Goal: Information Seeking & Learning: Learn about a topic

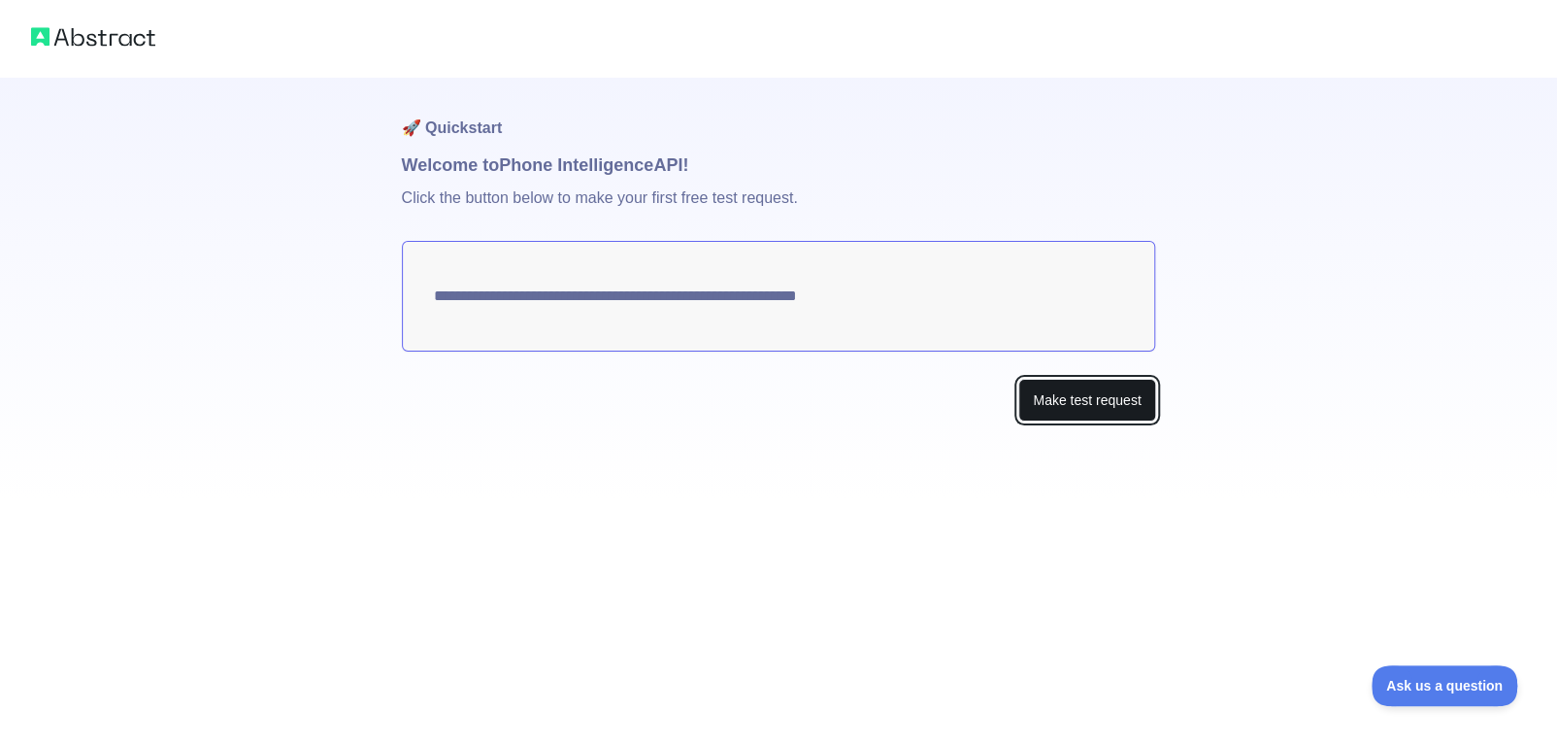
click at [1091, 400] on button "Make test request" at bounding box center [1086, 401] width 137 height 44
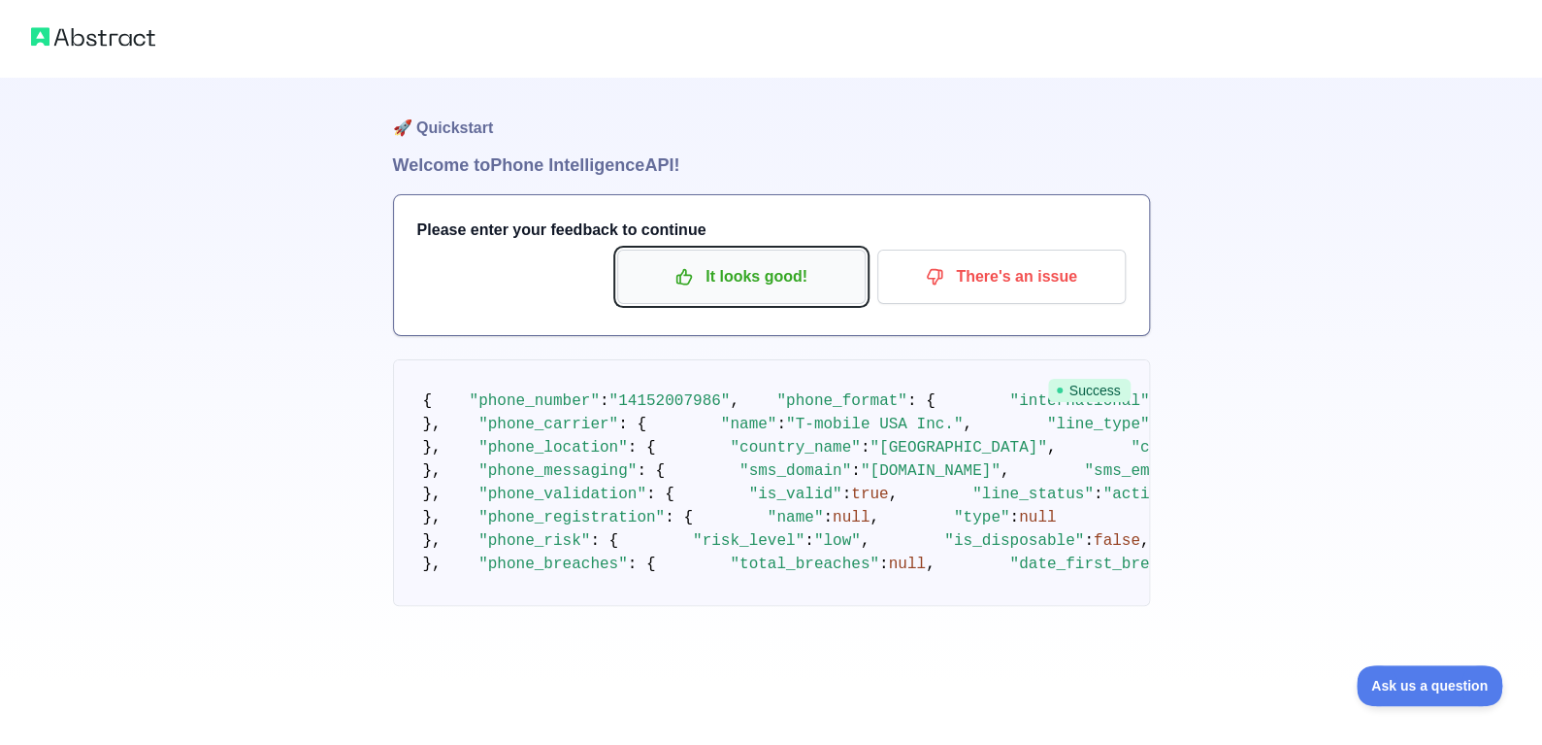
click at [718, 281] on p "It looks good!" at bounding box center [741, 276] width 219 height 33
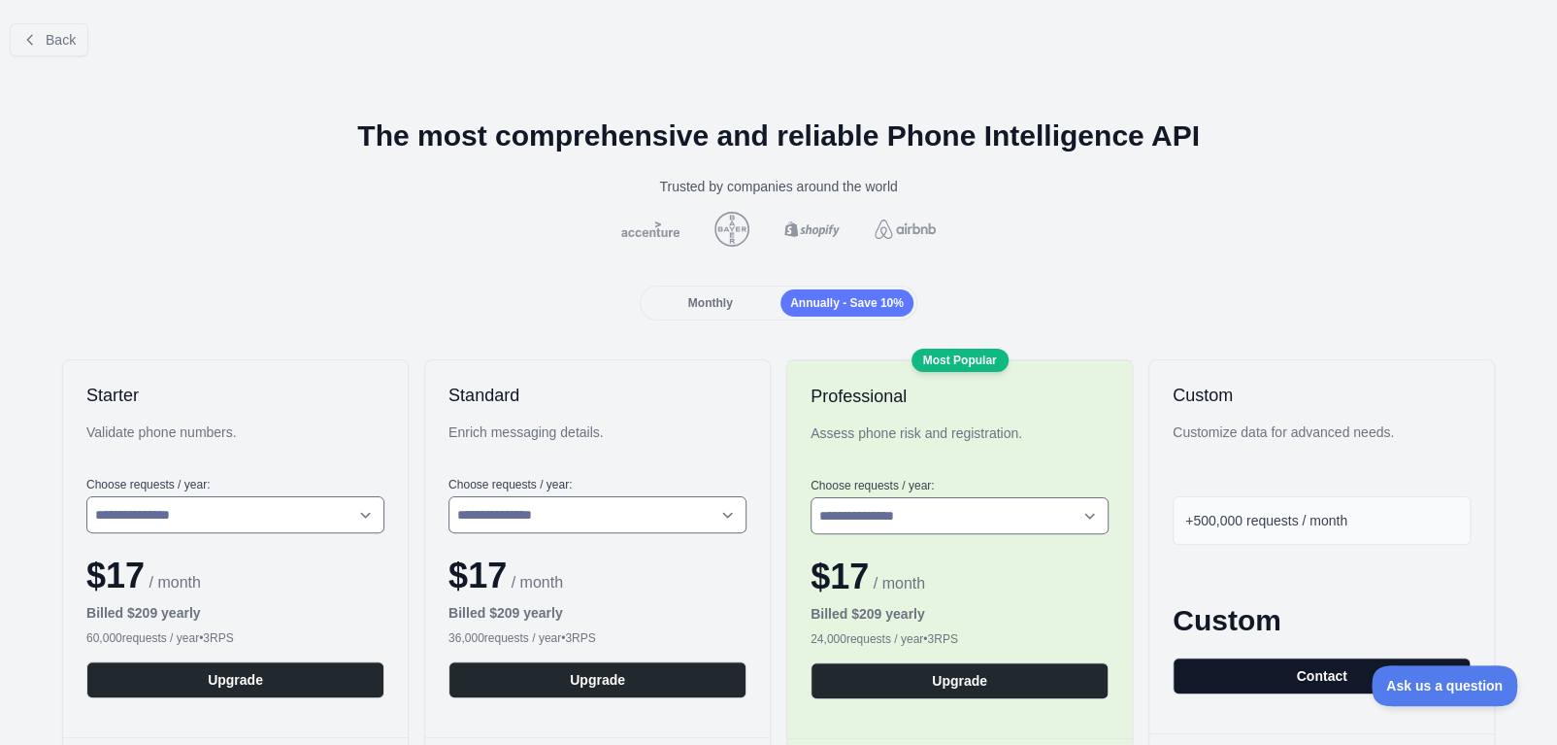
click at [1262, 657] on button "Contact" at bounding box center [1322, 675] width 298 height 37
click at [713, 303] on span "Monthly" at bounding box center [710, 303] width 45 height 14
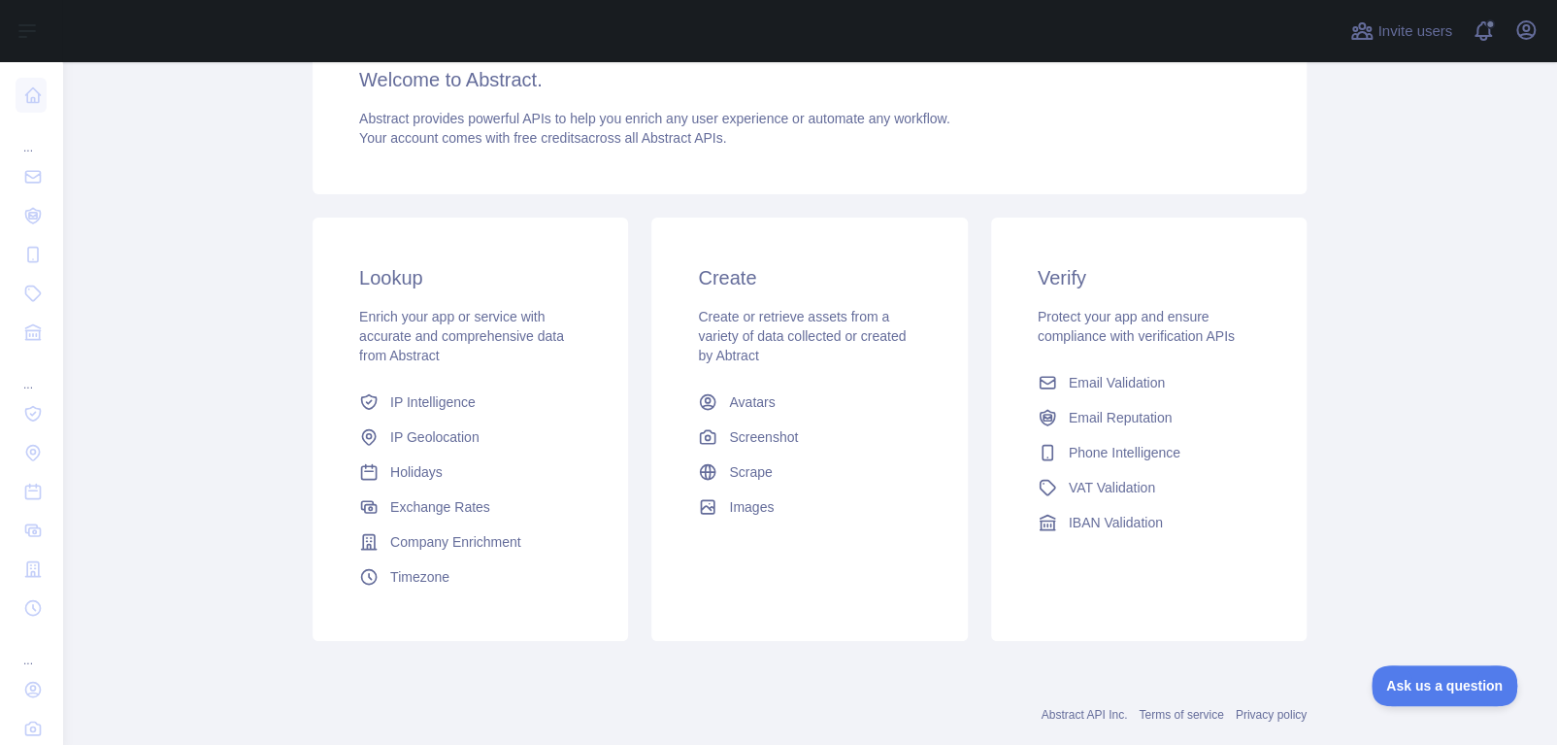
scroll to position [181, 0]
click at [1069, 418] on span "Email Reputation" at bounding box center [1121, 419] width 104 height 19
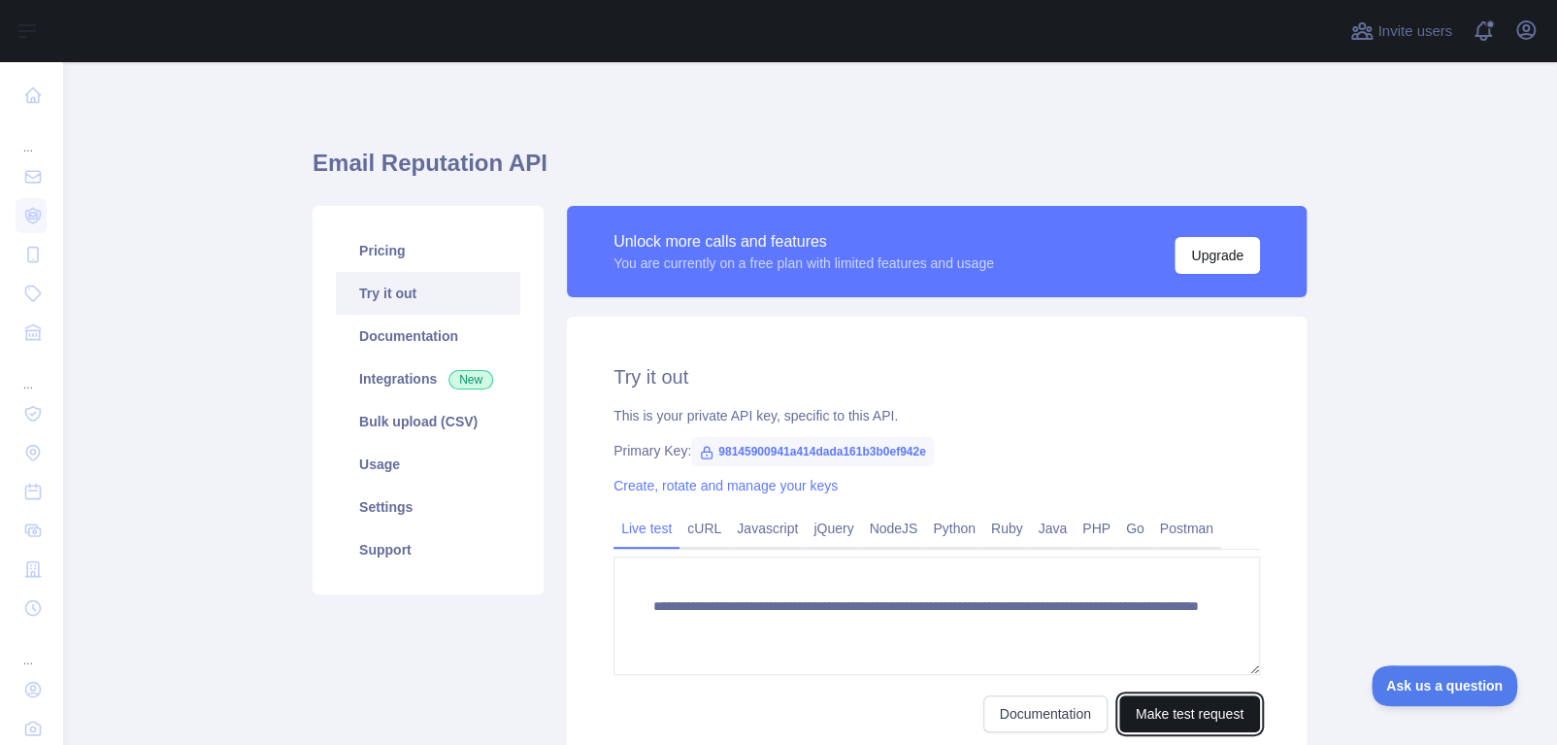
click at [1152, 713] on button "Make test request" at bounding box center [1189, 713] width 141 height 37
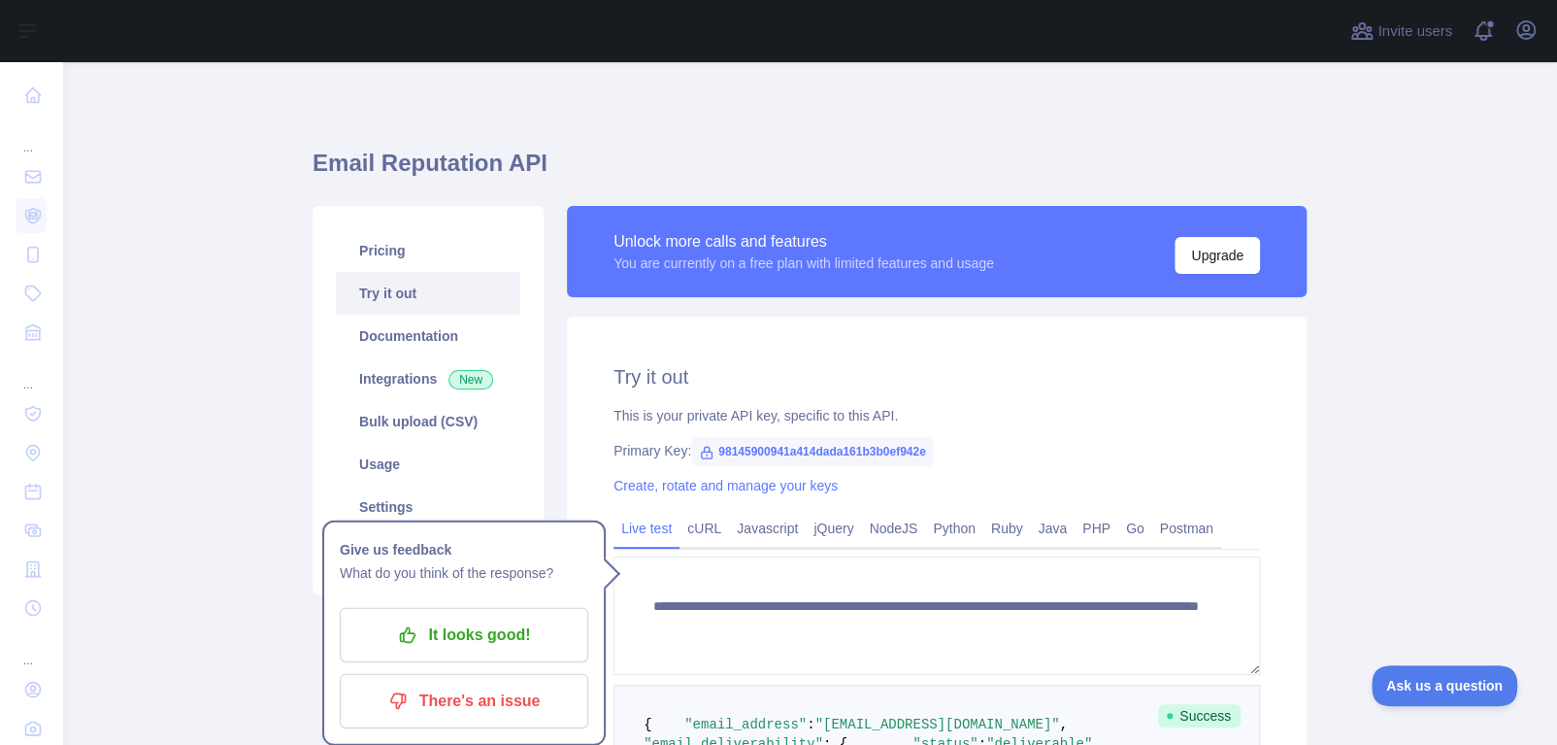
click at [699, 452] on icon at bounding box center [707, 453] width 16 height 16
click at [693, 483] on link "Create, rotate and manage your keys" at bounding box center [725, 486] width 224 height 16
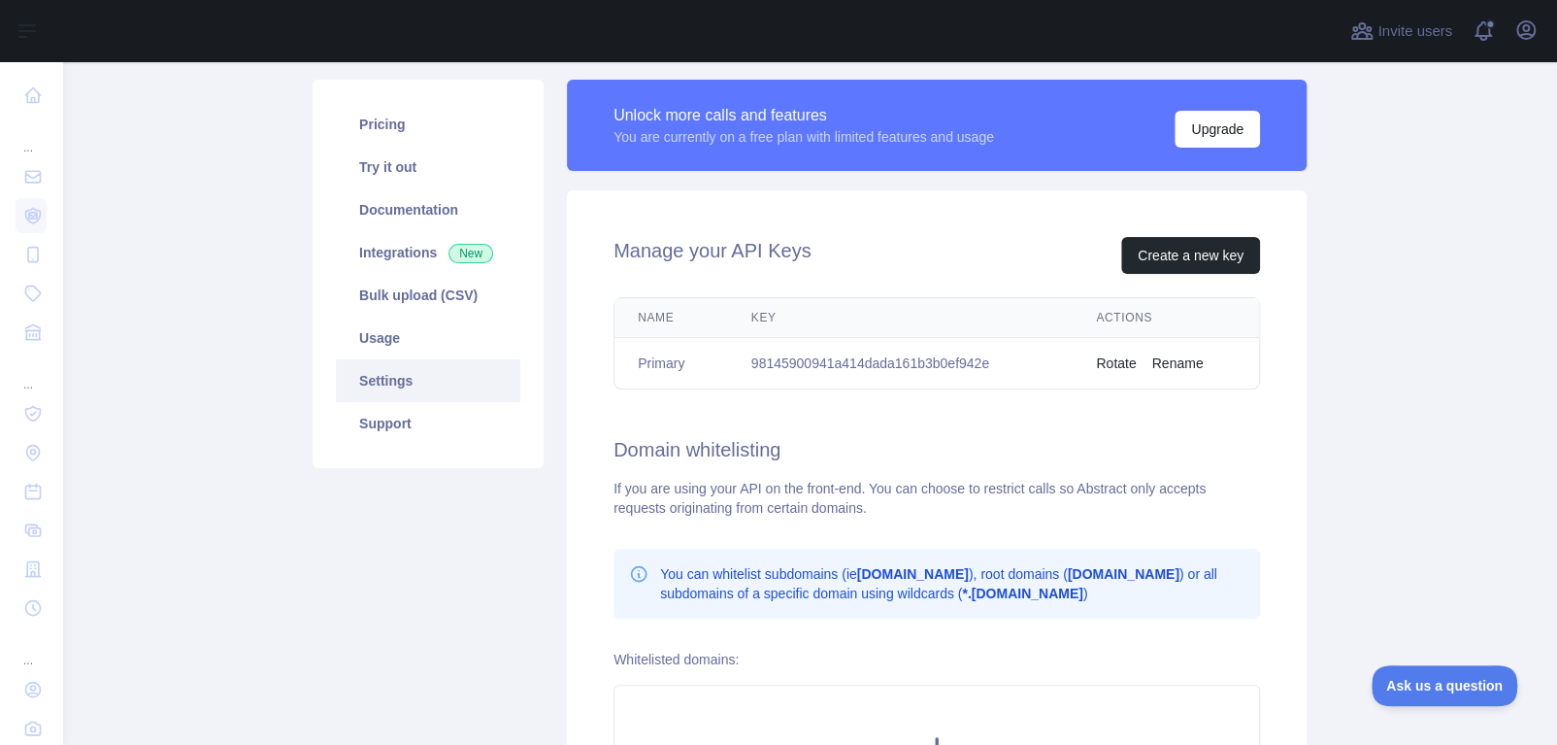
scroll to position [122, 0]
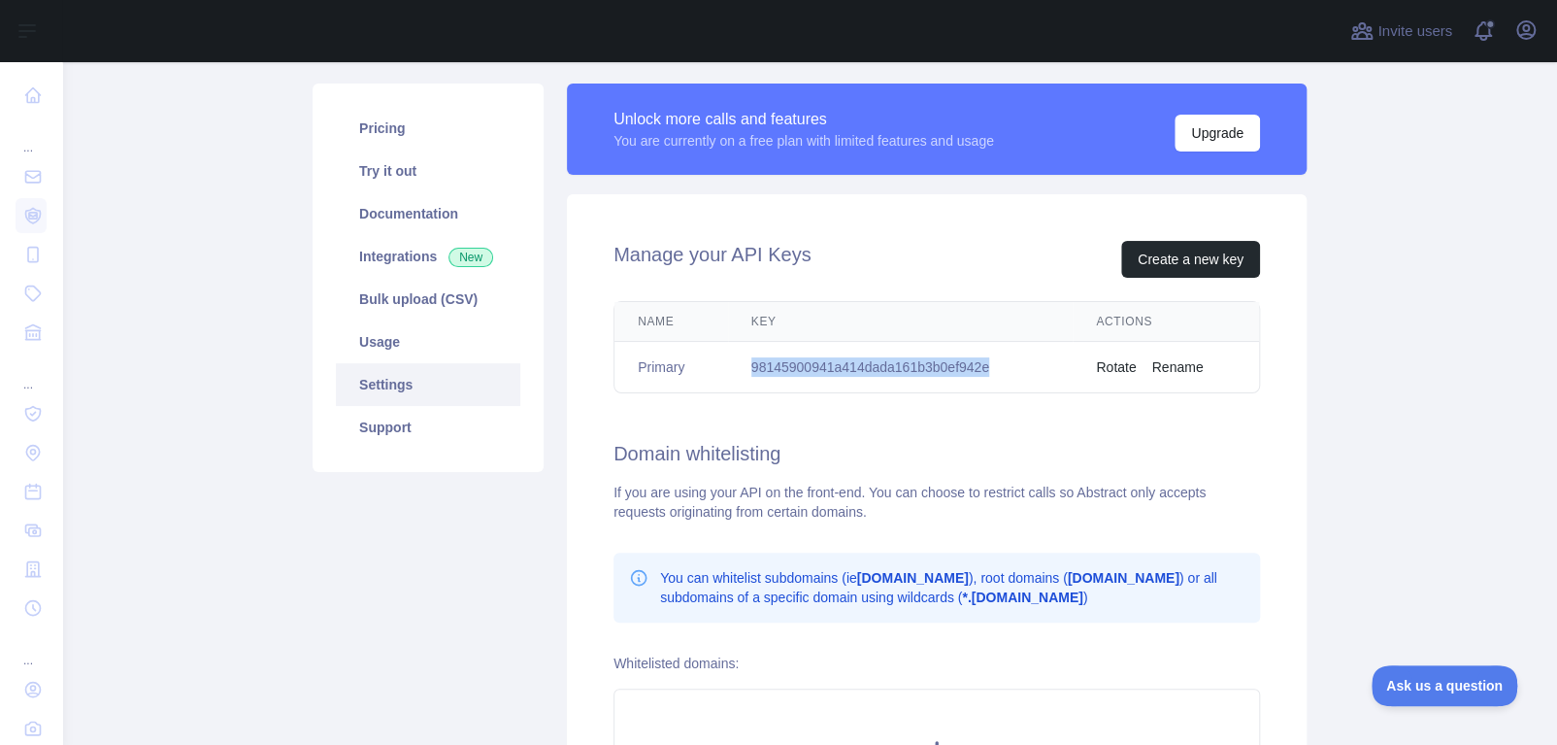
drag, startPoint x: 982, startPoint y: 366, endPoint x: 733, endPoint y: 387, distance: 250.4
click at [733, 387] on td "98145900941a414dada161b3b0ef942e" at bounding box center [901, 367] width 346 height 51
copy td "98145900941a414dada161b3b0ef942e"
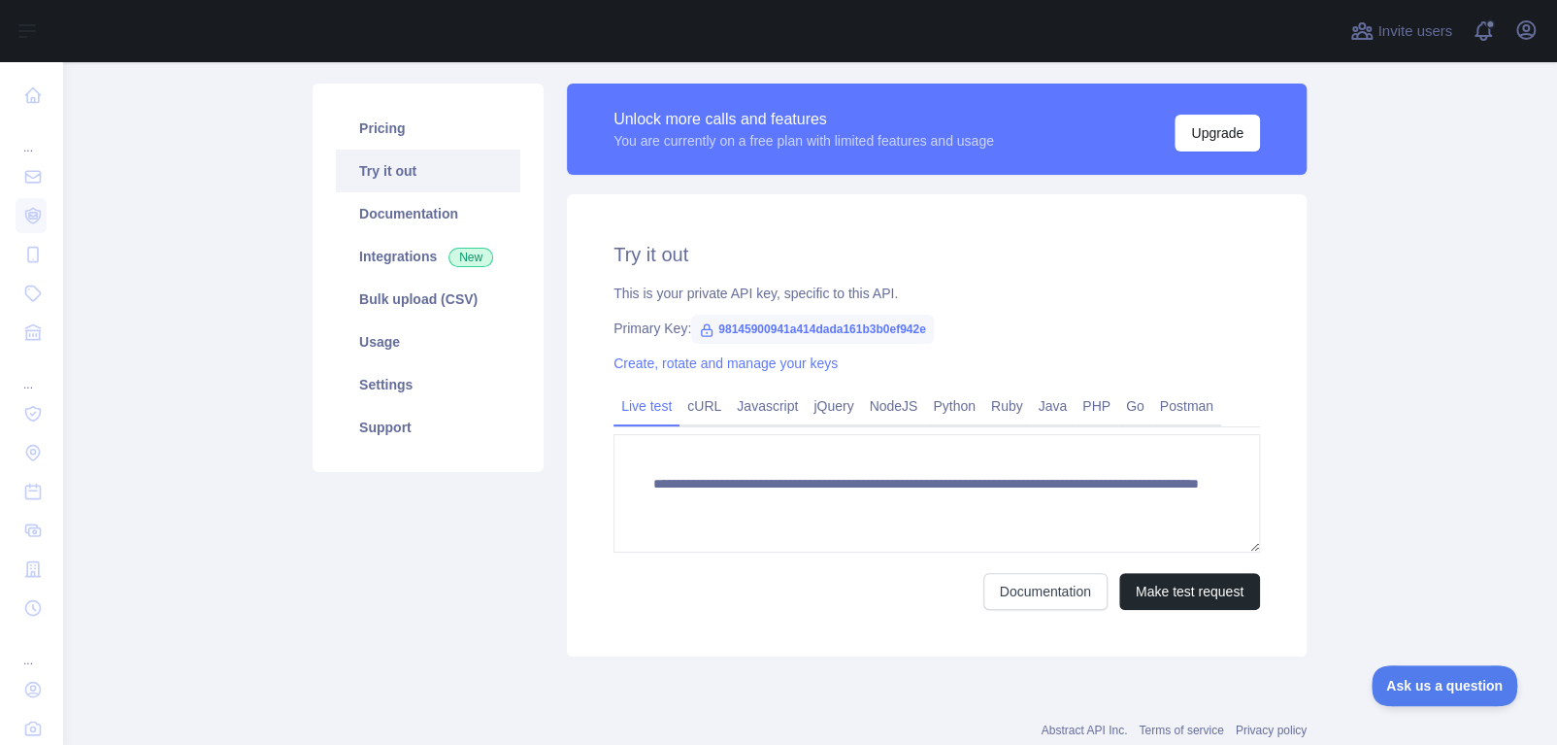
scroll to position [122, 0]
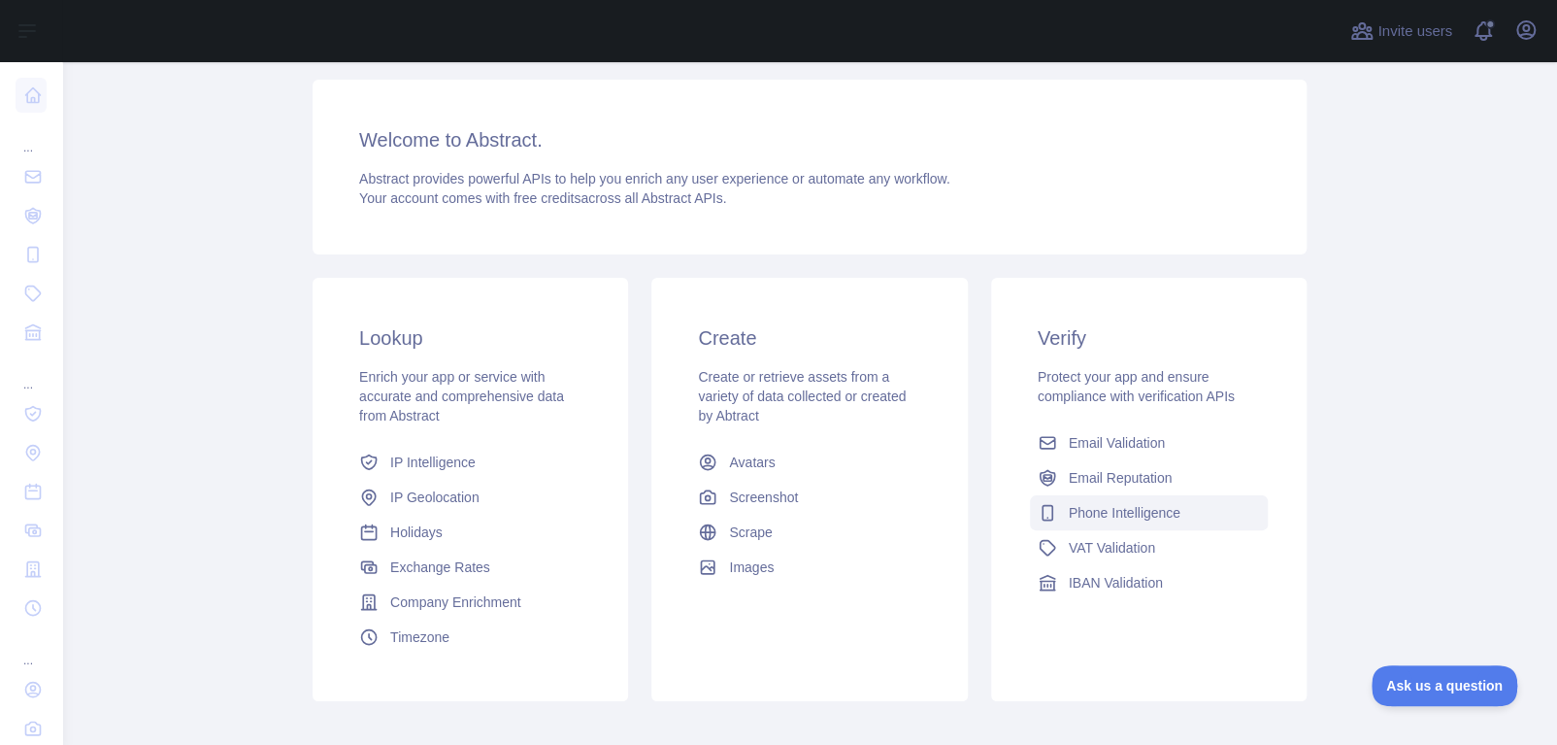
click at [1137, 518] on span "Phone Intelligence" at bounding box center [1125, 512] width 112 height 19
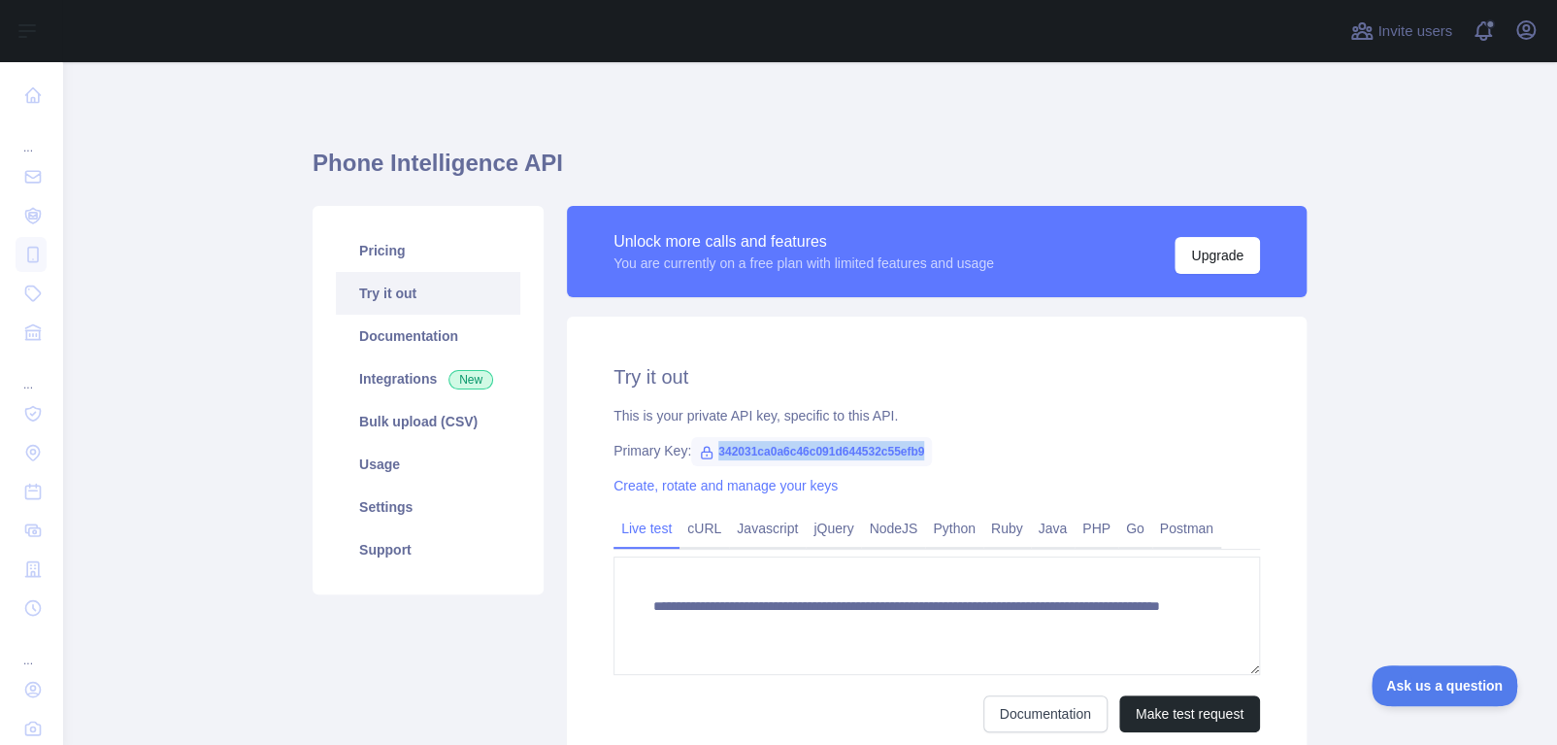
drag, startPoint x: 931, startPoint y: 454, endPoint x: 706, endPoint y: 448, distance: 225.3
click at [706, 448] on div "Primary Key: 342031ca0a6c46c091d644532c55efb9" at bounding box center [936, 450] width 646 height 19
copy span "342031ca0a6c46c091d644532c55efb9"
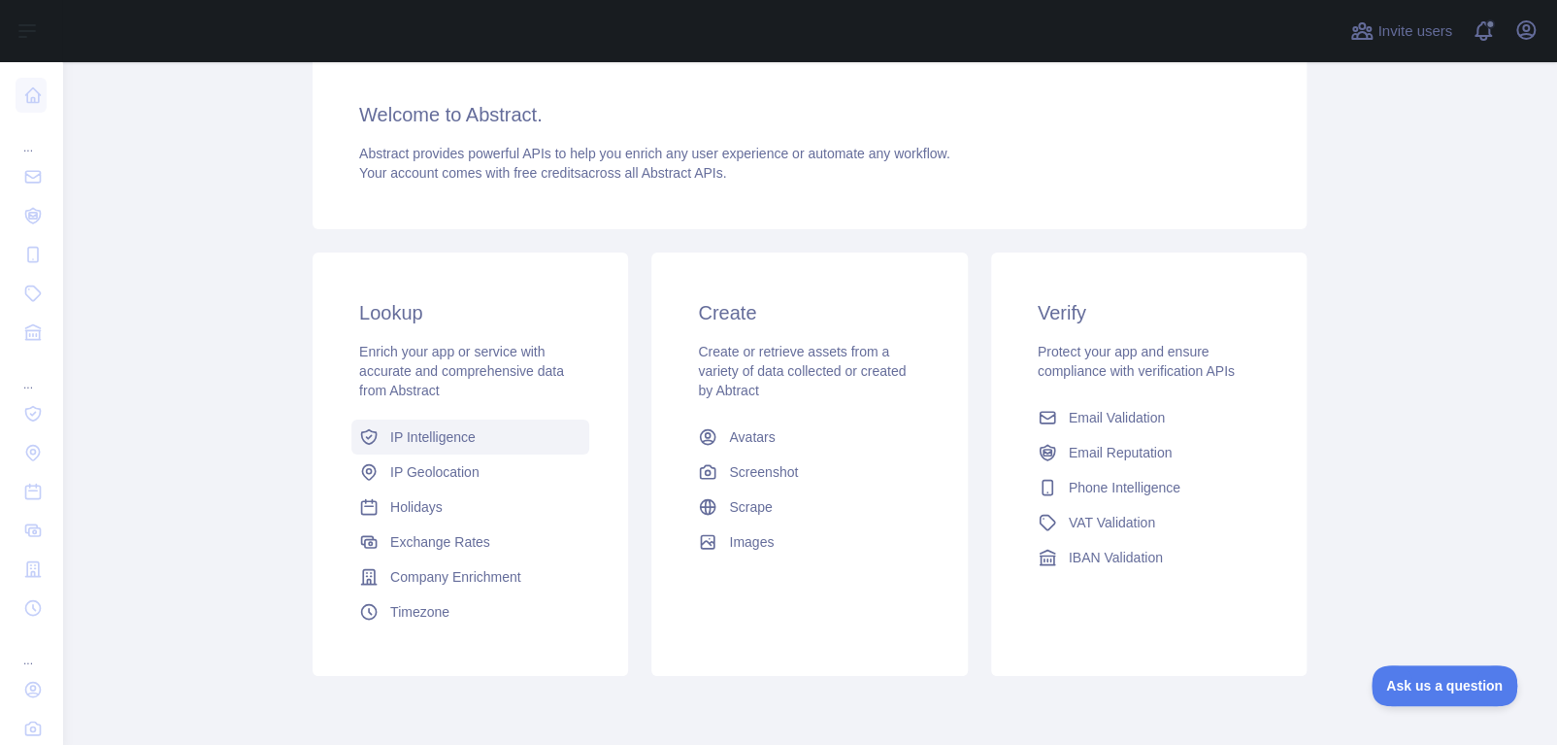
click at [447, 435] on span "IP Intelligence" at bounding box center [432, 436] width 85 height 19
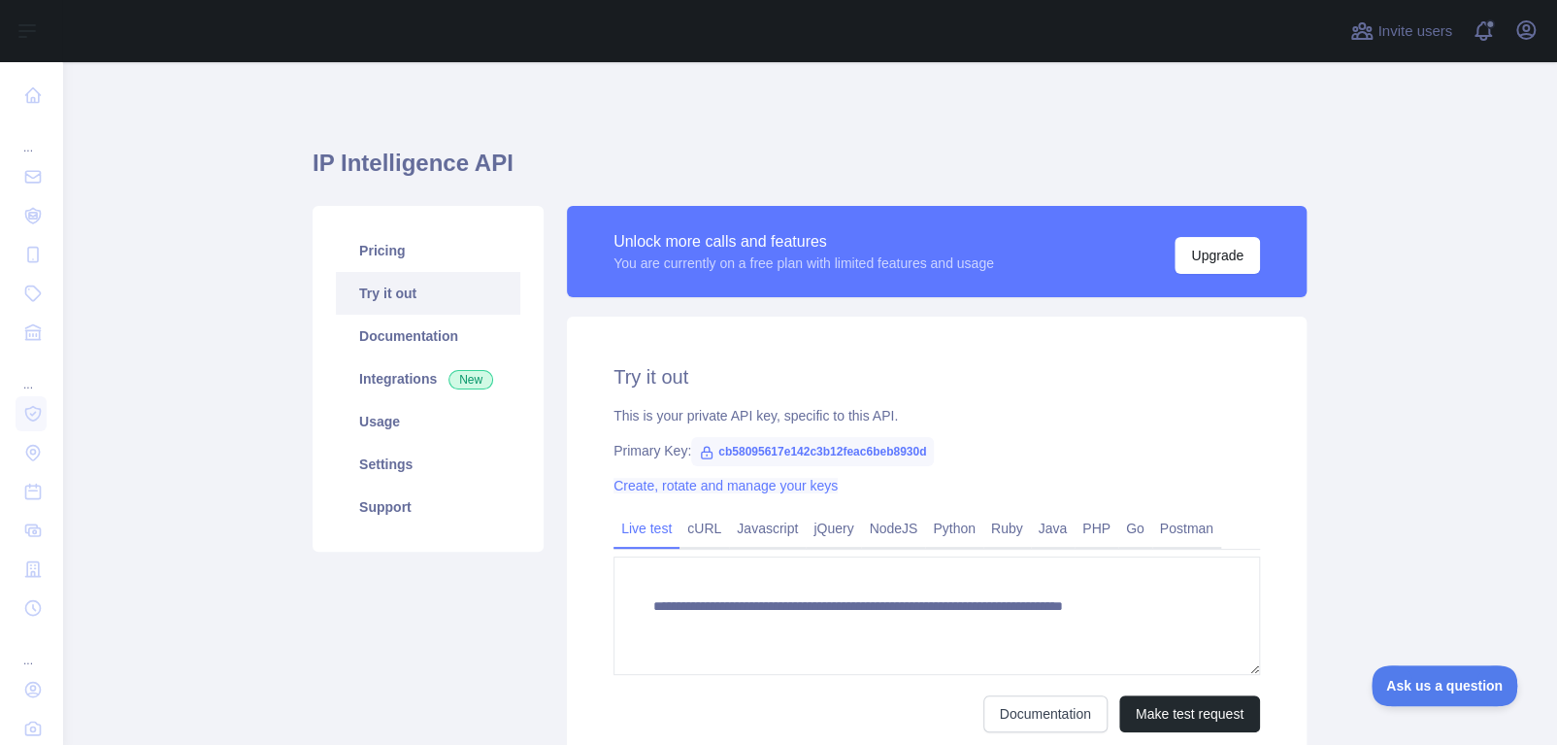
type textarea "**********"
drag, startPoint x: 935, startPoint y: 450, endPoint x: 697, endPoint y: 447, distance: 237.9
click at [697, 447] on div "Primary Key: cb58095617e142c3b12feac6beb8930d" at bounding box center [936, 450] width 646 height 19
copy span "cb58095617e142c3b12feac6beb8930d"
click at [382, 409] on link "Usage" at bounding box center [428, 421] width 184 height 43
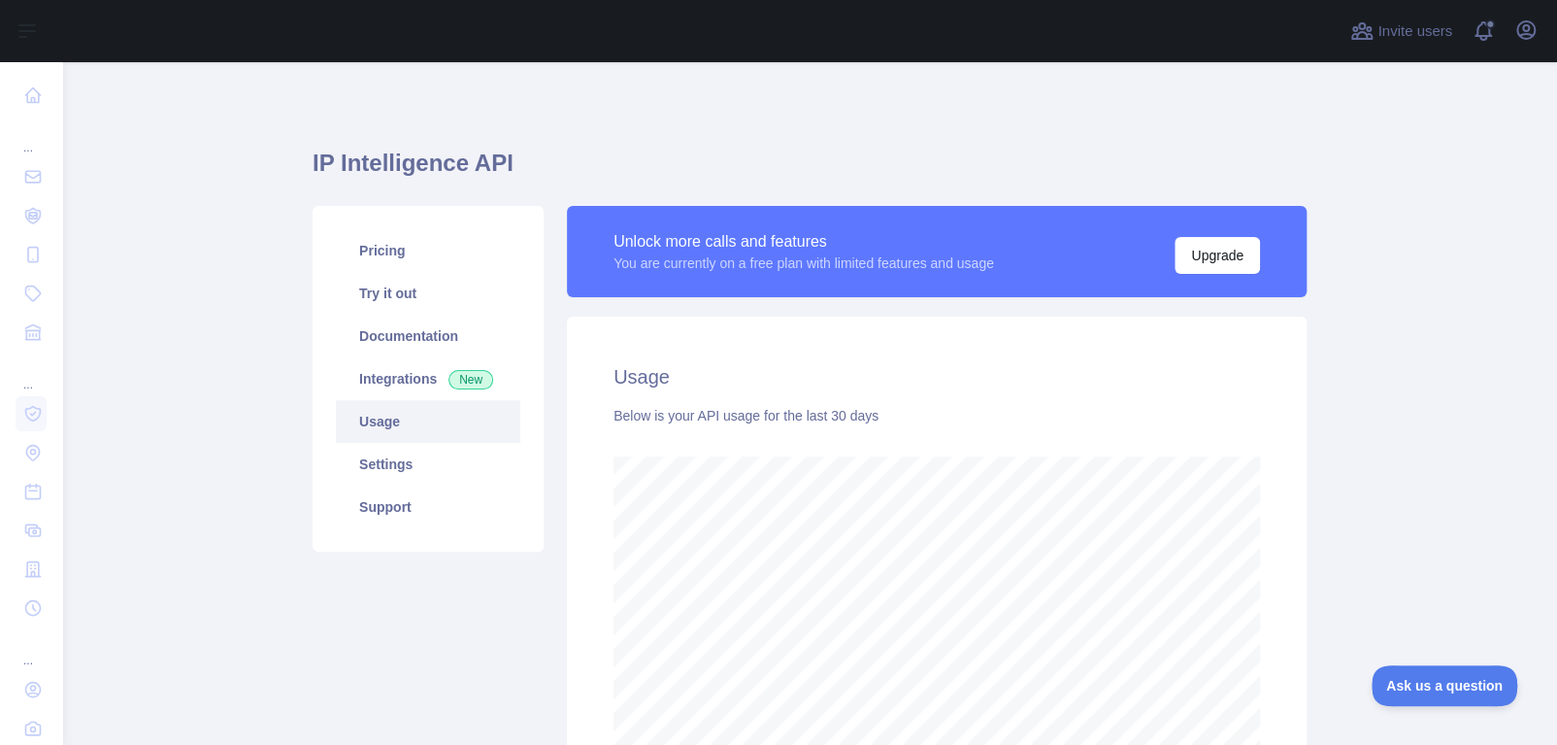
scroll to position [682, 1480]
click at [402, 302] on link "Try it out" at bounding box center [428, 293] width 184 height 43
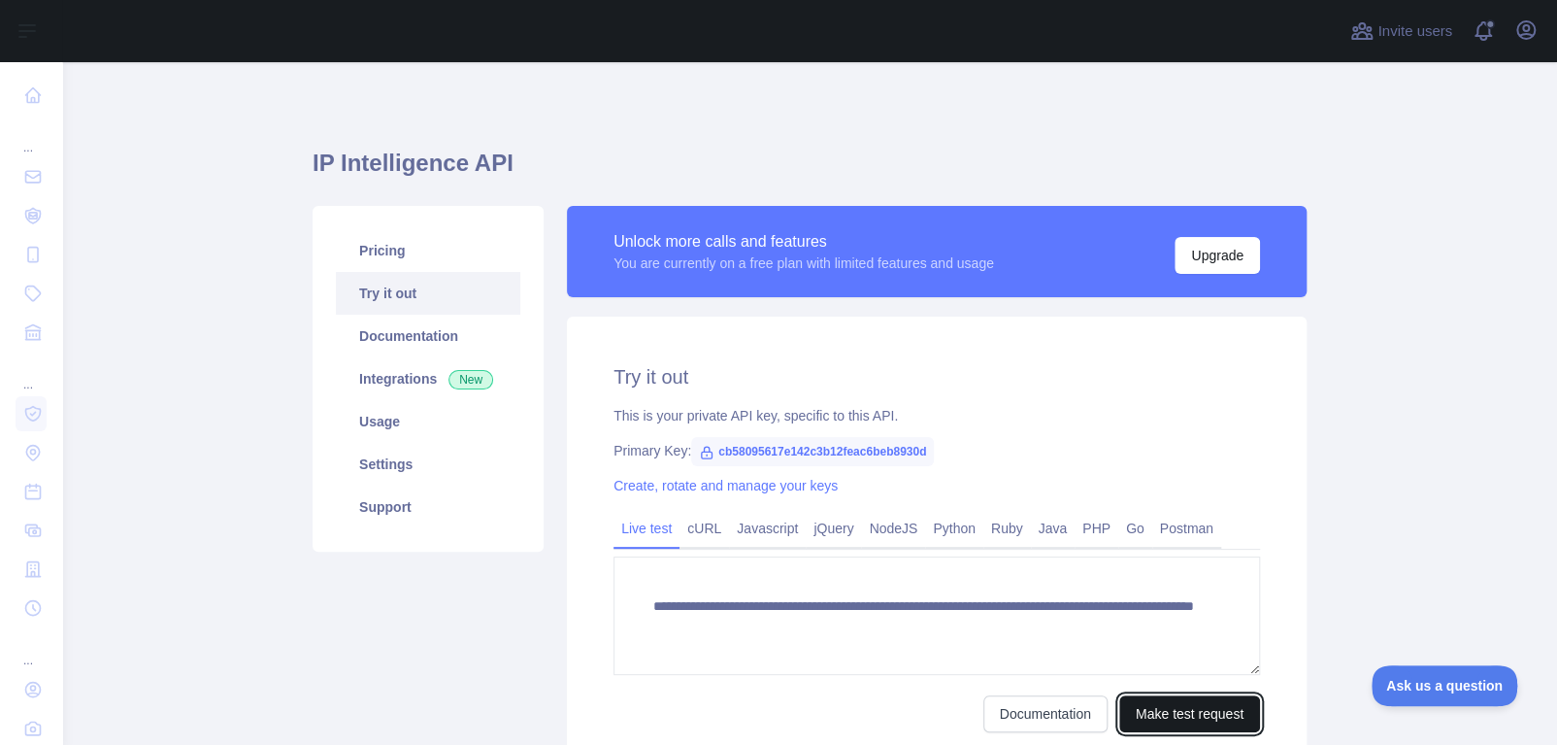
click at [1161, 702] on button "Make test request" at bounding box center [1189, 713] width 141 height 37
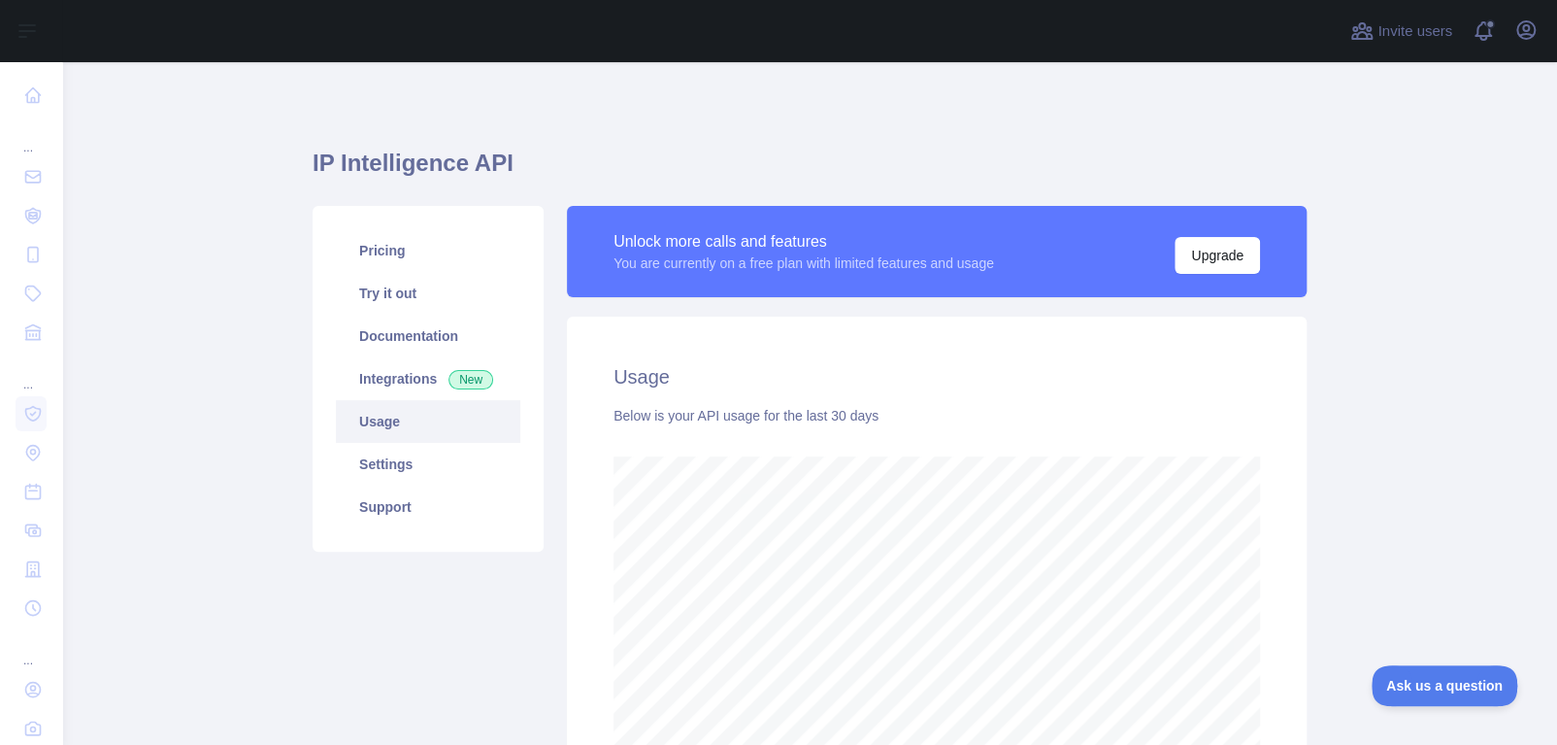
scroll to position [682, 1480]
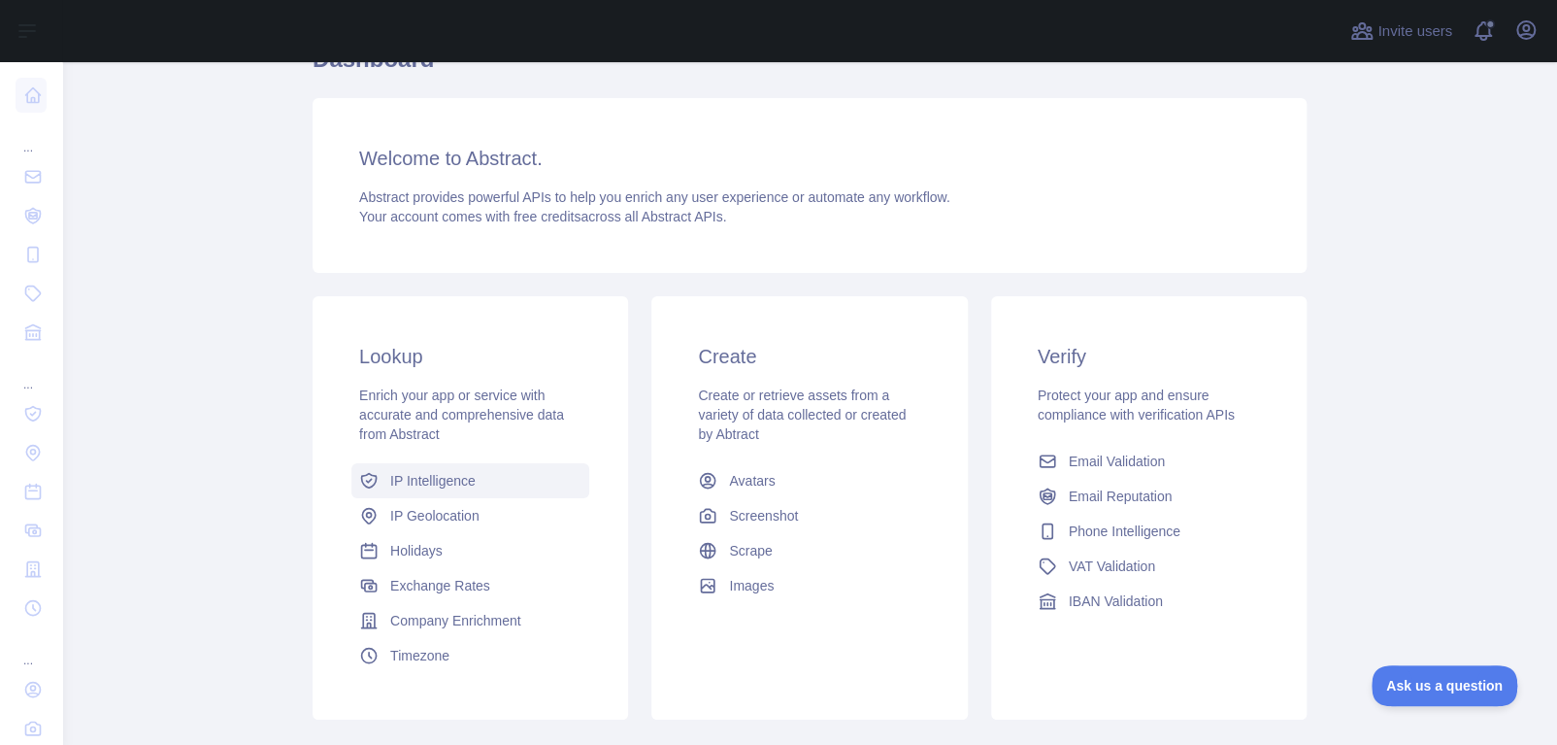
scroll to position [108, 0]
click at [1095, 531] on span "Phone Intelligence" at bounding box center [1125, 526] width 112 height 19
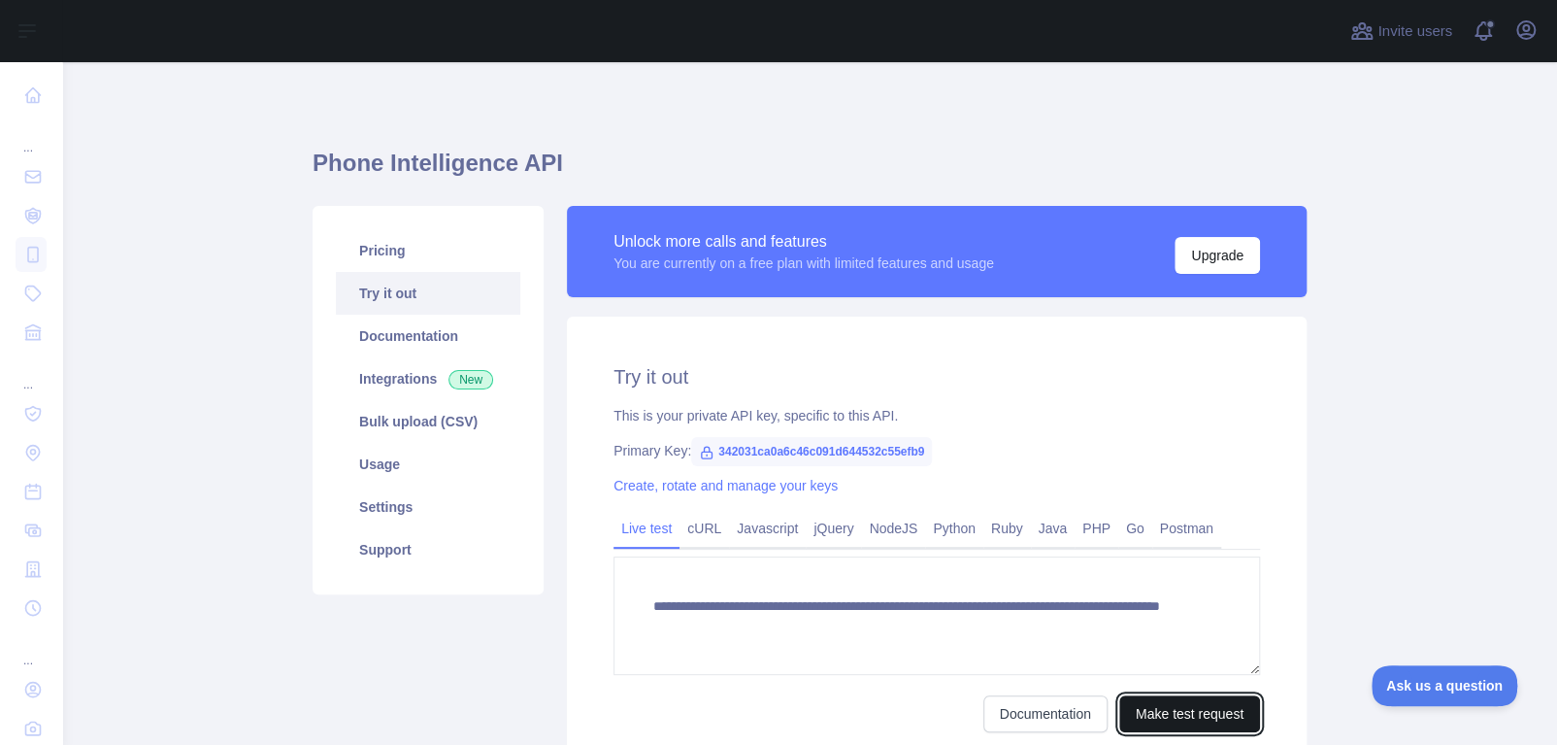
click at [1177, 713] on button "Make test request" at bounding box center [1189, 713] width 141 height 37
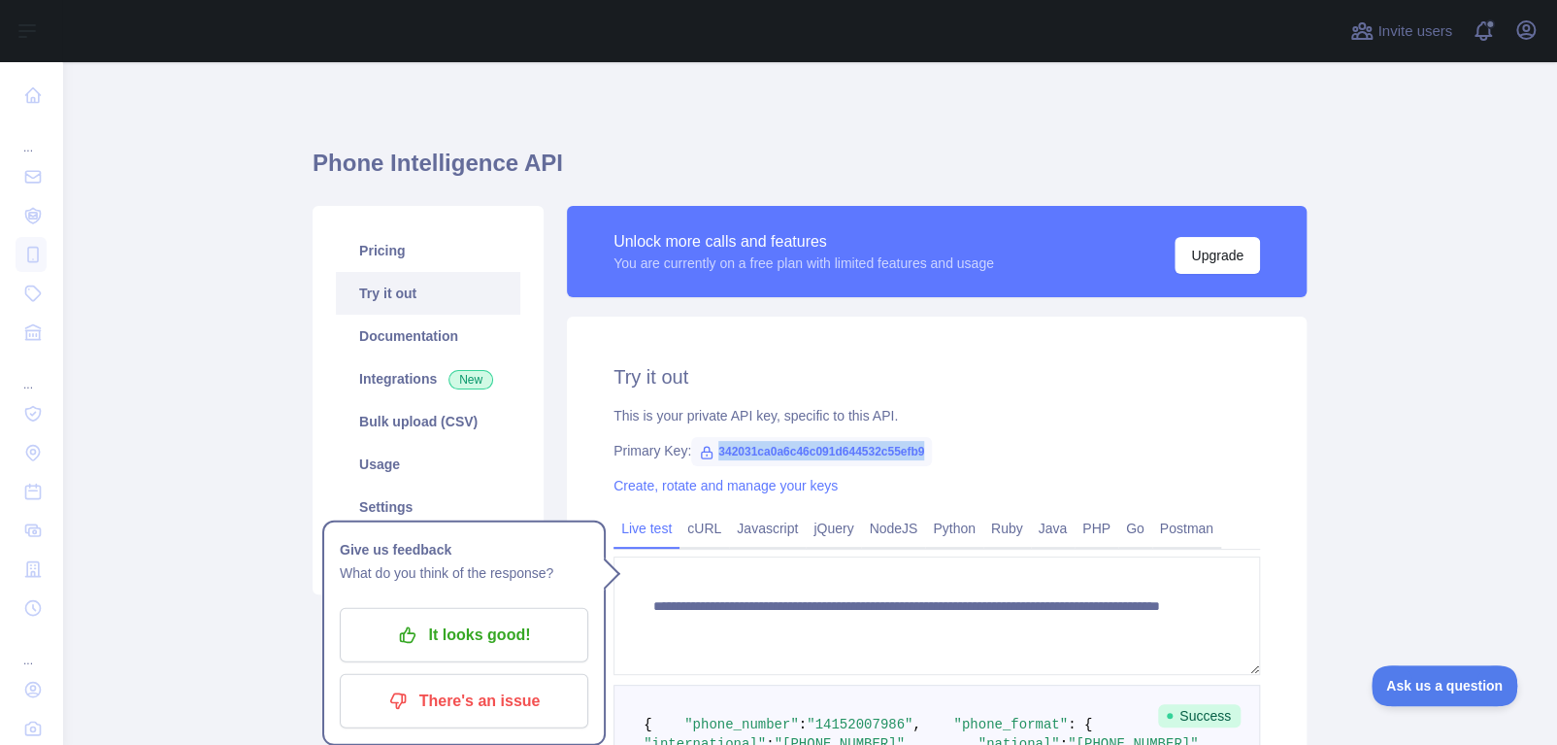
drag, startPoint x: 913, startPoint y: 447, endPoint x: 693, endPoint y: 447, distance: 220.4
click at [693, 447] on span "342031ca0a6c46c091d644532c55efb9" at bounding box center [811, 451] width 241 height 29
copy span "342031ca0a6c46c091d644532c55efb9"
